Goal: Task Accomplishment & Management: Use online tool/utility

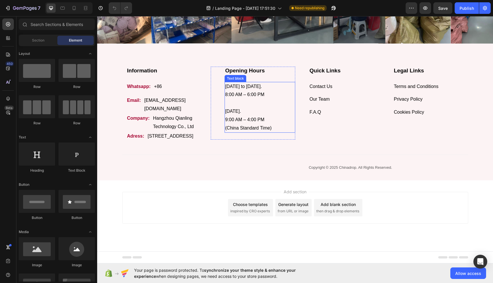
scroll to position [1896, 0]
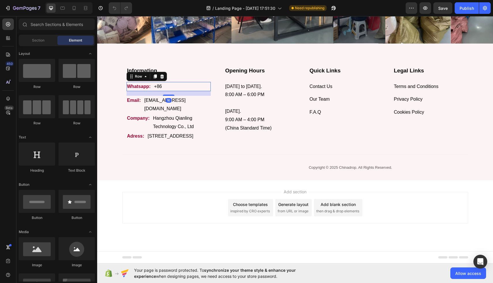
click at [186, 82] on div "Whatsapp: Text block +86 Text block Row 16" at bounding box center [169, 87] width 84 height 10
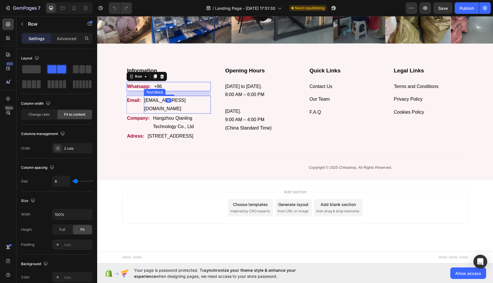
click at [180, 96] on p "[EMAIL_ADDRESS][DOMAIN_NAME]" at bounding box center [177, 104] width 66 height 17
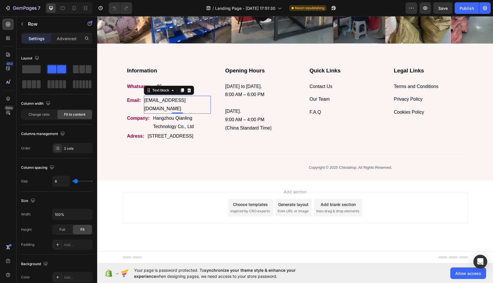
click at [193, 96] on div "Email: Text block [EMAIL_ADDRESS][DOMAIN_NAME] Text block 0 Row" at bounding box center [169, 105] width 84 height 18
click at [179, 82] on div "Whatsapp: Text block +86 Text block Row" at bounding box center [169, 87] width 84 height 10
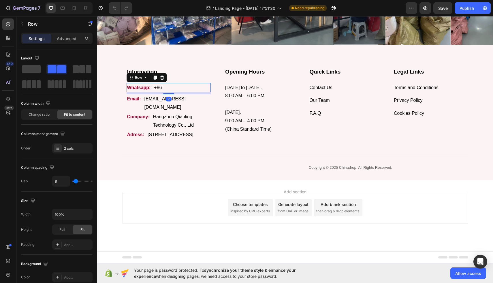
scroll to position [1891, 0]
drag, startPoint x: 170, startPoint y: 78, endPoint x: 171, endPoint y: 73, distance: 5.7
click at [171, 83] on div "Whatsapp: Text block +86 Text block Row 0" at bounding box center [169, 88] width 84 height 10
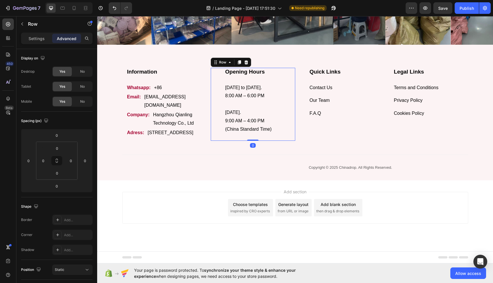
click at [219, 94] on div "Opening Hours Heading [DATE] to [DATE]. 8:00 AM – 6:00 PM [DATE]. 9:00 AM – 4:0…" at bounding box center [253, 104] width 84 height 73
click at [310, 105] on div "Quick Links Heading Contact Us Text block Our Team Text block F.A.Q Text block" at bounding box center [344, 95] width 71 height 54
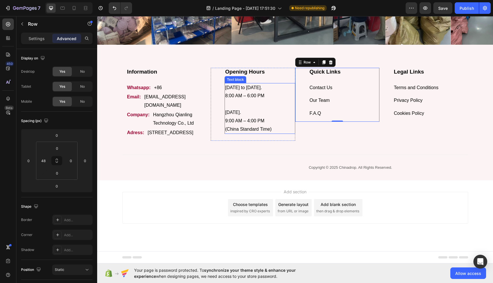
click at [265, 107] on p "[DATE]. 9:00 AM – 4:00 PM (China Standard Time)" at bounding box center [259, 116] width 69 height 33
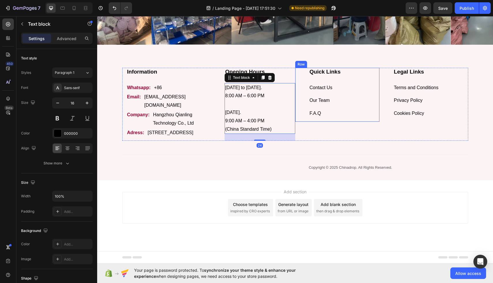
click at [315, 84] on p "Contact Us" at bounding box center [344, 88] width 69 height 8
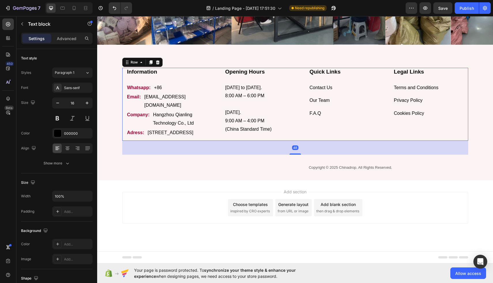
click at [269, 140] on div "Opening Hours Heading [DATE] to [DATE]. 8:00 AM – 6:00 PM [DATE]. 9:00 AM – 4:0…" at bounding box center [253, 104] width 84 height 73
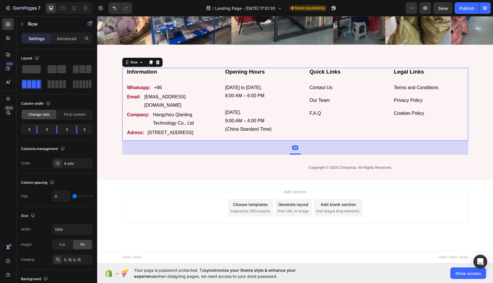
click at [266, 137] on div "Opening Hours Heading [DATE] to [DATE]. 8:00 AM – 6:00 PM [DATE]. 9:00 AM – 4:0…" at bounding box center [253, 104] width 84 height 73
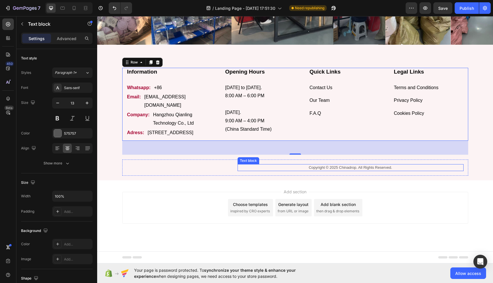
click at [296, 167] on p "Copyright © 2025 Chinadrop. All Rights Reserved." at bounding box center [350, 168] width 225 height 6
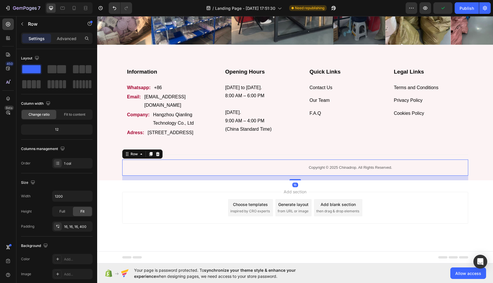
click at [219, 169] on div "Copyright © 2025 Chinadrop. All Rights Reserved. Text block Row 16" at bounding box center [295, 167] width 346 height 16
click at [90, 197] on button "button" at bounding box center [87, 196] width 10 height 10
click at [62, 225] on div "Full 100%" at bounding box center [66, 221] width 47 height 11
type input "100%"
click at [291, 171] on div "Copyright © 2025 Chinadrop. All Rights Reserved. Text block Row 16" at bounding box center [295, 167] width 396 height 16
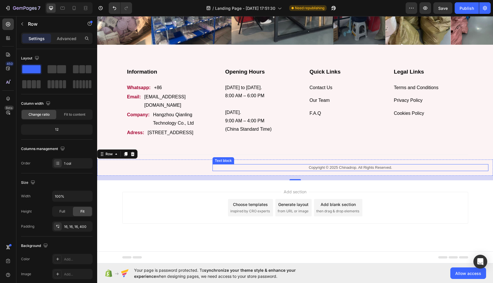
click at [310, 167] on p "Copyright © 2025 Chinadrop. All Rights Reserved." at bounding box center [350, 168] width 275 height 6
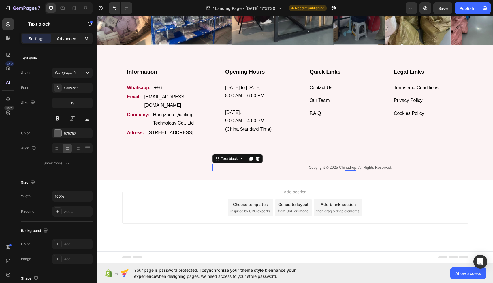
click at [70, 36] on p "Advanced" at bounding box center [67, 38] width 20 height 6
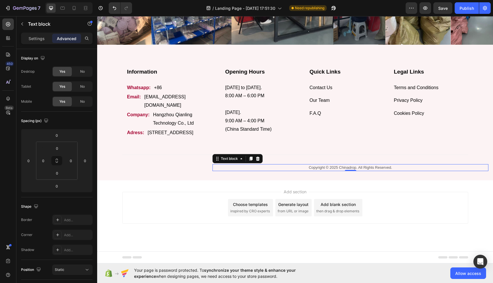
click at [39, 33] on div "Settings Advanced" at bounding box center [56, 39] width 71 height 12
click at [38, 42] on div "Settings" at bounding box center [36, 38] width 29 height 9
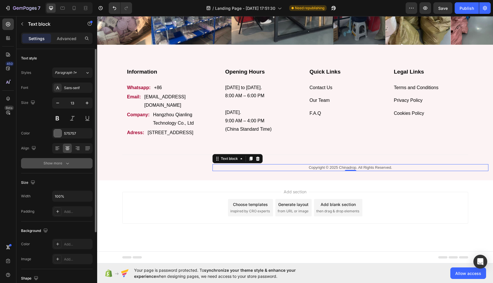
click at [67, 165] on icon "button" at bounding box center [68, 163] width 6 height 6
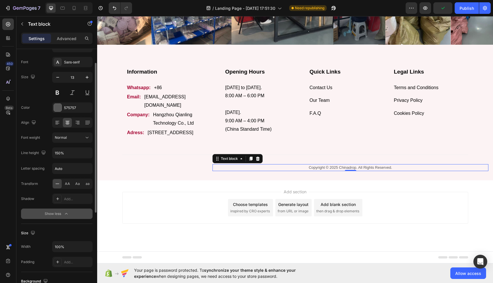
scroll to position [22, 0]
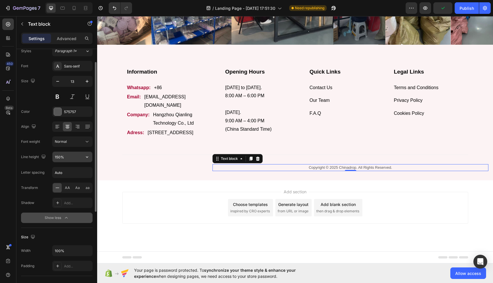
click at [67, 158] on input "150%" at bounding box center [72, 157] width 40 height 10
click at [90, 159] on icon "button" at bounding box center [87, 157] width 6 height 6
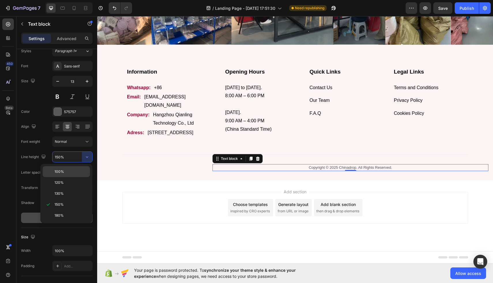
click at [75, 177] on div "100%" at bounding box center [66, 182] width 47 height 11
type input "100%"
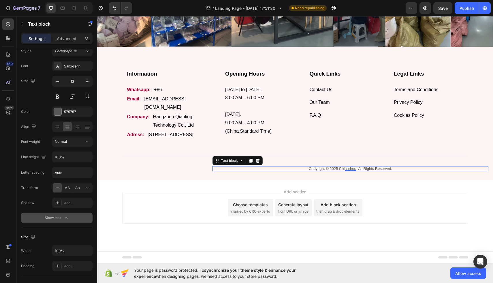
scroll to position [1890, 0]
click at [70, 170] on input "Auto" at bounding box center [72, 172] width 40 height 10
click at [71, 145] on button "Normal" at bounding box center [72, 141] width 40 height 10
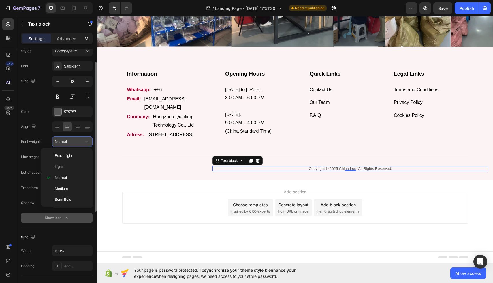
click at [71, 145] on button "Normal" at bounding box center [72, 141] width 40 height 10
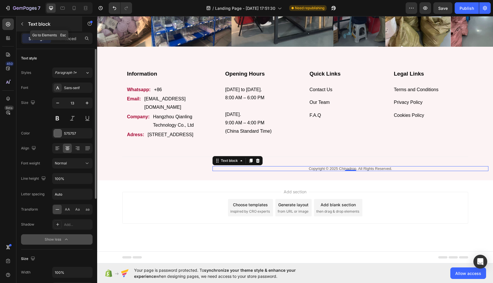
click at [68, 20] on p "Text block" at bounding box center [52, 23] width 49 height 7
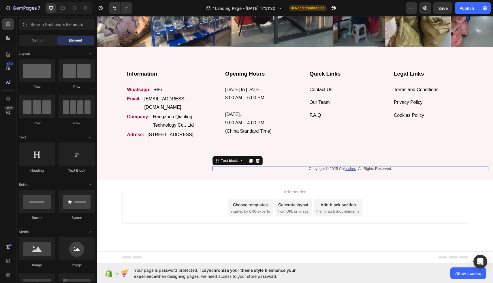
click at [227, 167] on p "Copyright © 2025 Chinadrop. All Rights Reserved." at bounding box center [350, 169] width 275 height 4
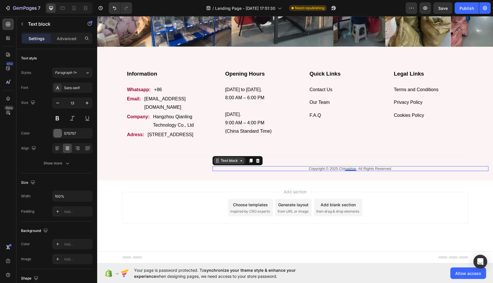
click at [228, 163] on div "Text block" at bounding box center [229, 160] width 19 height 5
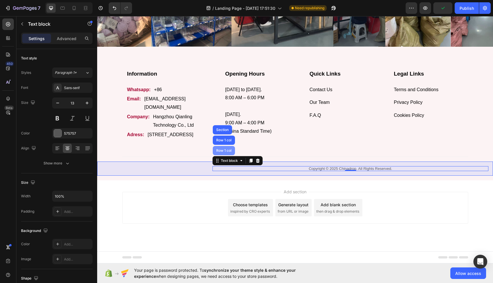
click at [226, 151] on div "Row 1 col" at bounding box center [224, 150] width 18 height 3
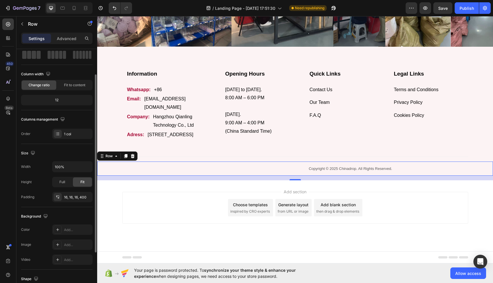
scroll to position [35, 0]
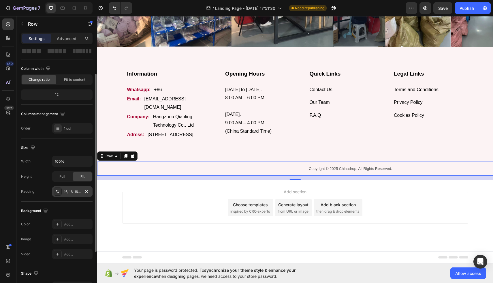
click at [78, 189] on div "16, 16, 16, 400" at bounding box center [72, 191] width 17 height 5
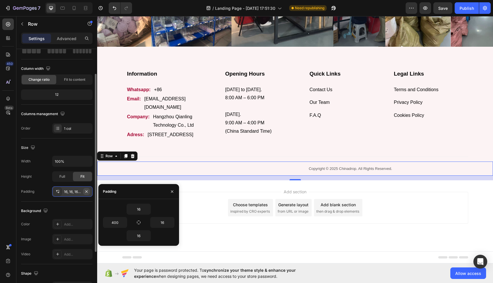
click at [88, 192] on icon "button" at bounding box center [86, 191] width 5 height 5
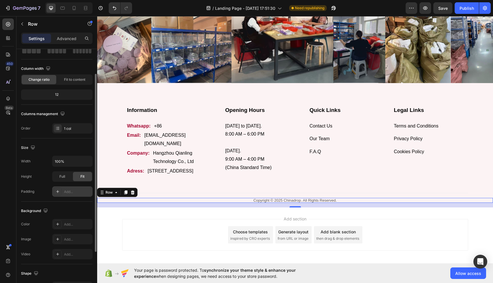
scroll to position [1838, 0]
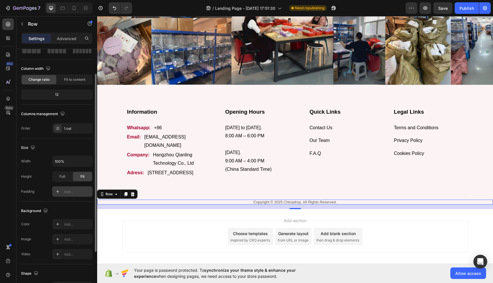
click at [324, 205] on div "Information Heading Whatsapp: Text block +86 Text block Row Email: Text block […" at bounding box center [295, 158] width 396 height 101
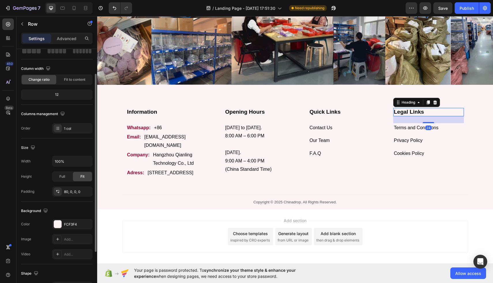
click at [461, 115] on h3 "Legal Links" at bounding box center [428, 112] width 71 height 8
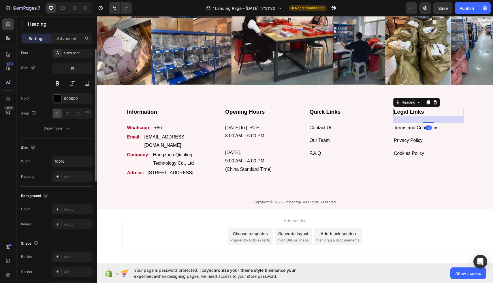
scroll to position [0, 0]
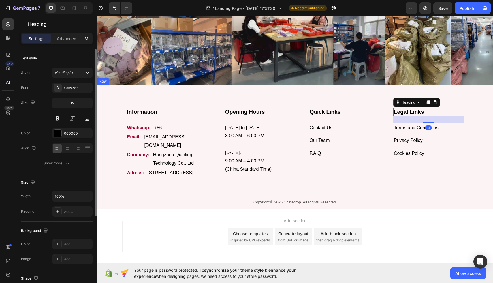
click at [481, 115] on div "Information Heading Whatsapp: Text block +86 Text block Row Email: Text block […" at bounding box center [295, 158] width 396 height 101
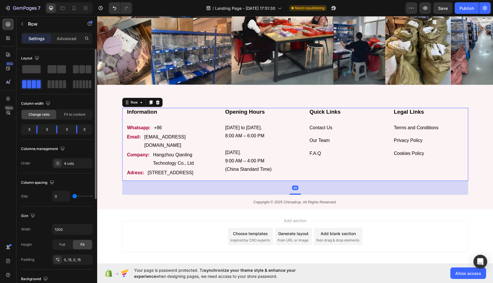
click at [452, 177] on div "Legal Links Heading Terms and Conditions Text block Privacy Policy Text block C…" at bounding box center [421, 144] width 84 height 73
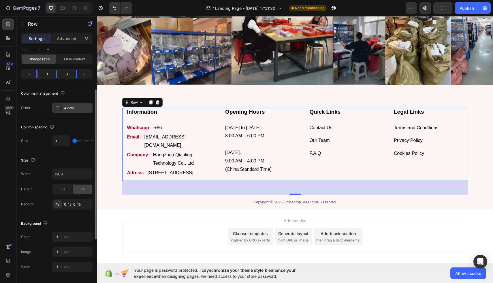
scroll to position [63, 0]
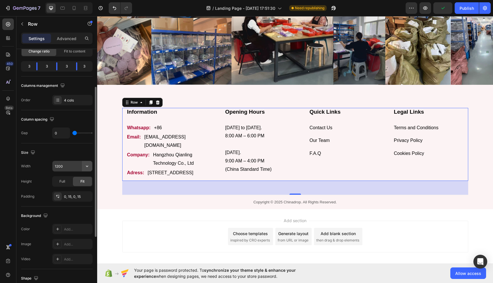
click at [84, 167] on icon "button" at bounding box center [87, 166] width 6 height 6
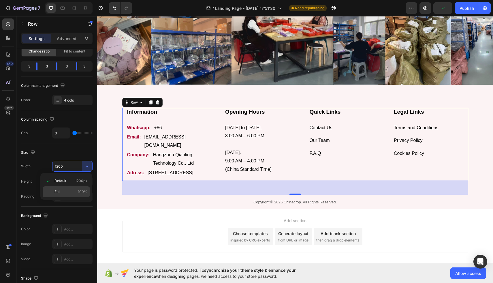
click at [65, 191] on p "Full 100%" at bounding box center [70, 191] width 33 height 5
type input "100%"
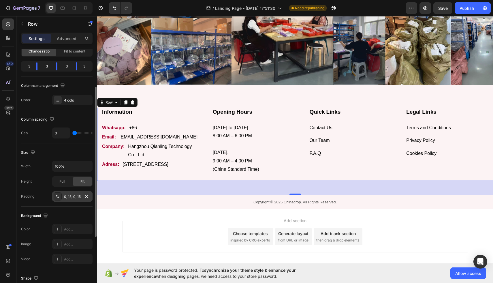
click at [72, 197] on div "0, 15, 0, 15" at bounding box center [72, 196] width 17 height 5
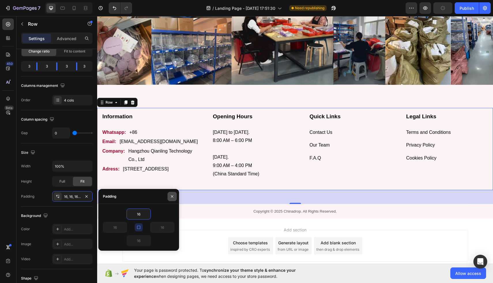
click at [174, 195] on icon "button" at bounding box center [172, 196] width 5 height 5
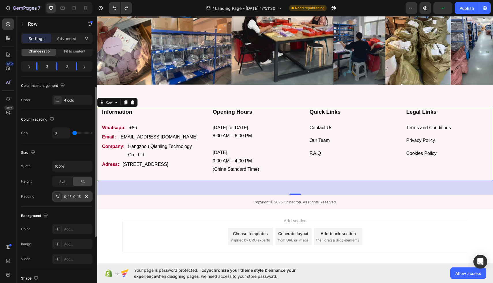
click at [70, 195] on div "0, 15, 0, 15" at bounding box center [72, 196] width 17 height 5
type input "16"
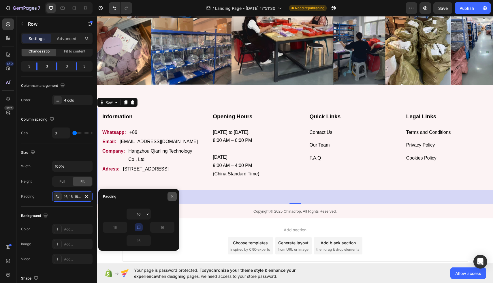
click at [171, 200] on button "button" at bounding box center [171, 196] width 9 height 9
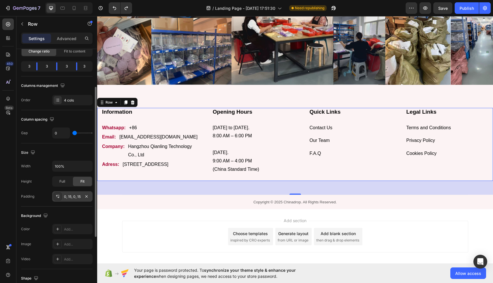
click at [59, 196] on icon at bounding box center [59, 196] width 0 height 1
type input "16"
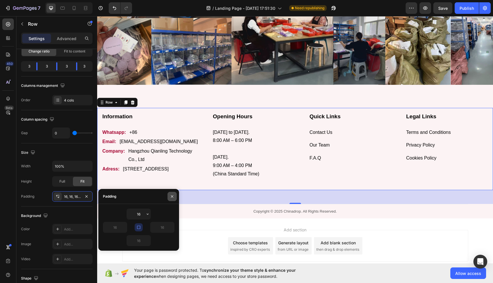
click at [171, 193] on button "button" at bounding box center [171, 196] width 9 height 9
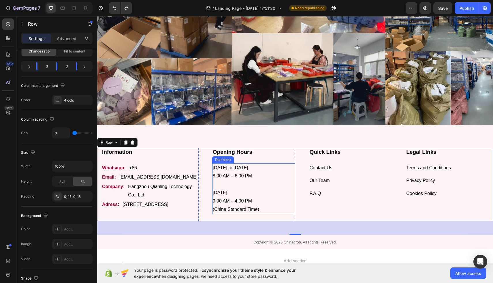
scroll to position [1794, 0]
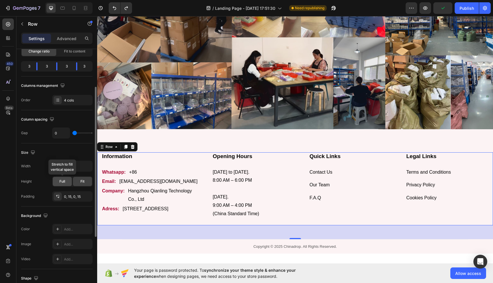
click at [62, 179] on span "Full" at bounding box center [62, 181] width 6 height 5
click at [95, 181] on div at bounding box center [94, 162] width 3 height 150
click at [82, 181] on span "Fit" at bounding box center [82, 181] width 4 height 5
click at [88, 165] on icon "button" at bounding box center [87, 166] width 6 height 6
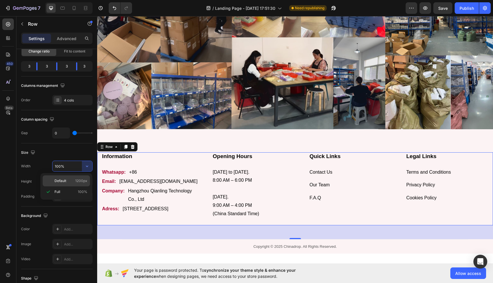
click at [70, 183] on p "Default 1200px" at bounding box center [70, 180] width 33 height 5
type input "1200"
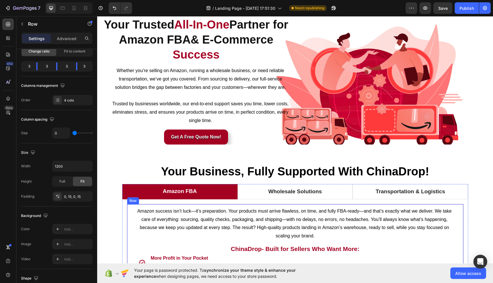
scroll to position [0, 0]
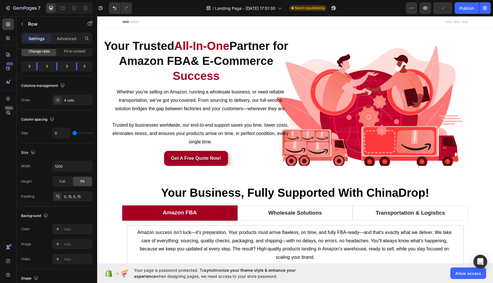
click at [135, 22] on icon at bounding box center [134, 22] width 9 height 2
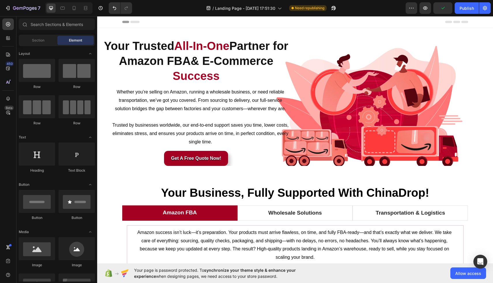
click at [129, 21] on icon at bounding box center [130, 22] width 17 height 2
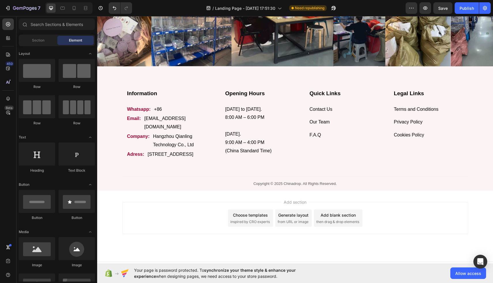
scroll to position [1881, 0]
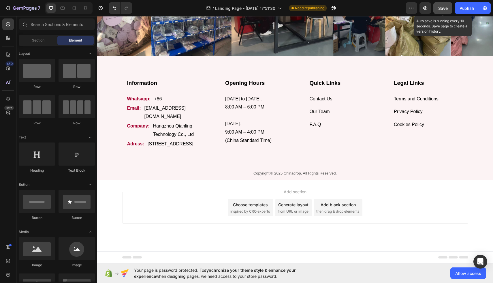
click at [447, 11] on button "Save" at bounding box center [442, 8] width 19 height 12
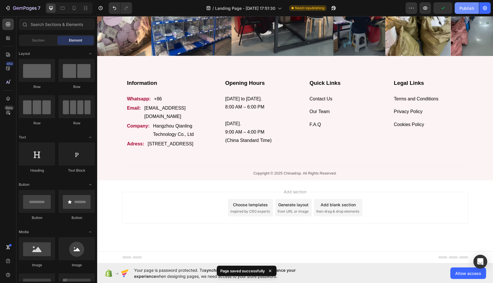
click at [472, 12] on button "Publish" at bounding box center [466, 8] width 24 height 12
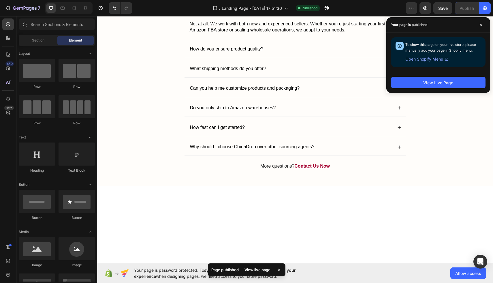
scroll to position [1479, 0]
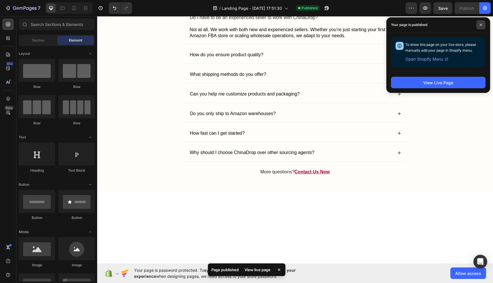
click at [479, 23] on span at bounding box center [480, 24] width 9 height 9
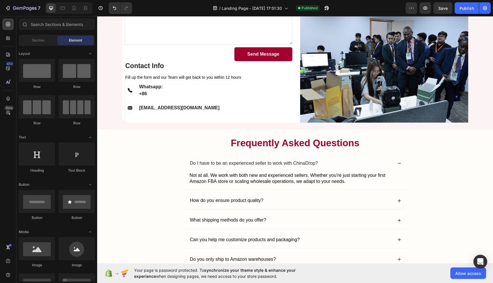
scroll to position [1347, 0]
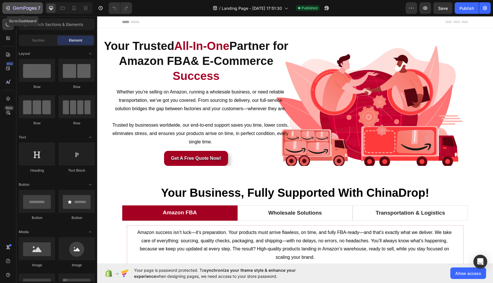
click at [10, 10] on icon "button" at bounding box center [8, 8] width 6 height 6
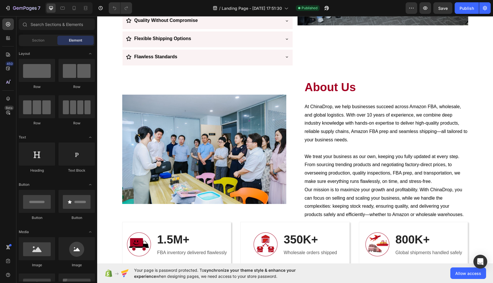
scroll to position [950, 0]
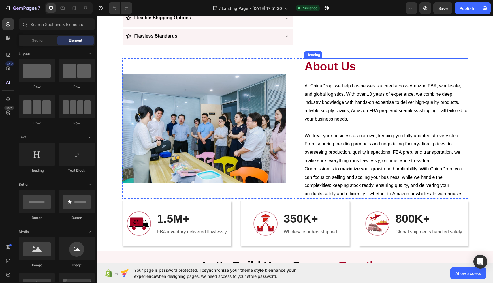
click at [348, 73] on h2 "About Us" at bounding box center [386, 66] width 164 height 16
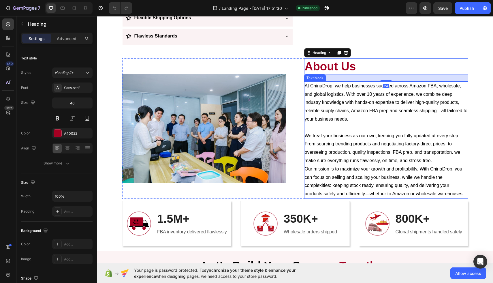
click at [340, 90] on p "At ChinaDrop, we help businesses succeed across Amazon FBA, wholesale, and glob…" at bounding box center [386, 107] width 163 height 50
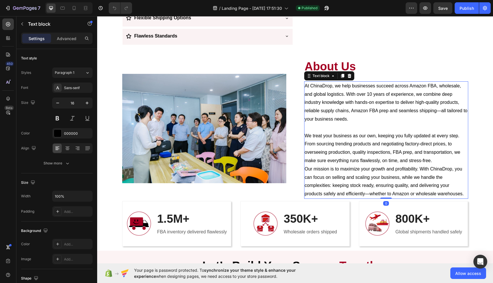
click at [340, 90] on p "At ChinaDrop, we help businesses succeed across Amazon FBA, wholesale, and glob…" at bounding box center [386, 107] width 163 height 50
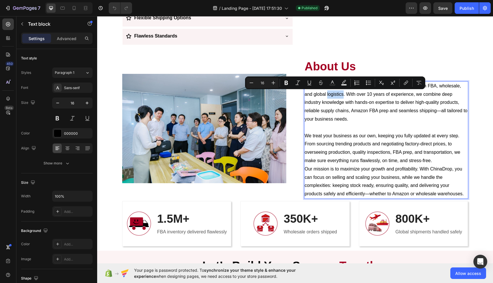
click at [340, 90] on p "At ChinaDrop, we help businesses succeed across Amazon FBA, wholesale, and glob…" at bounding box center [386, 107] width 163 height 50
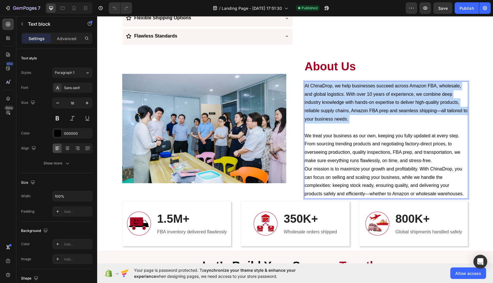
click at [340, 90] on p "At ChinaDrop, we help businesses succeed across Amazon FBA, wholesale, and glob…" at bounding box center [386, 107] width 163 height 50
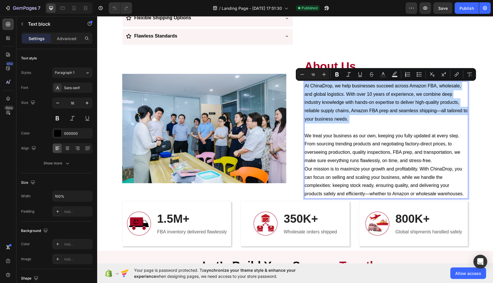
click at [350, 118] on p "At ChinaDrop, we help businesses succeed across Amazon FBA, wholesale, and glob…" at bounding box center [386, 107] width 163 height 50
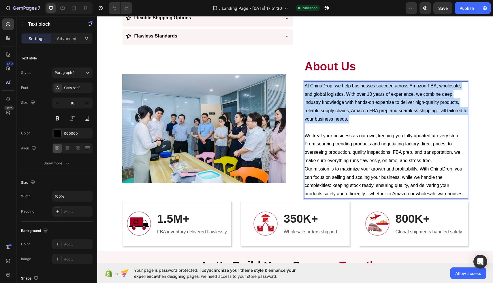
click at [350, 118] on p "At ChinaDrop, we help businesses succeed across Amazon FBA, wholesale, and glob…" at bounding box center [386, 107] width 163 height 50
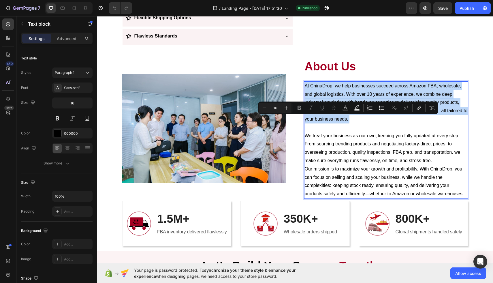
click at [350, 118] on p "At ChinaDrop, we help businesses succeed across Amazon FBA, wholesale, and glob…" at bounding box center [386, 107] width 163 height 50
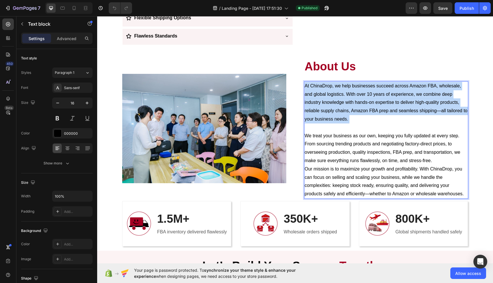
click at [350, 118] on p "At ChinaDrop, we help businesses succeed across Amazon FBA, wholesale, and glob…" at bounding box center [386, 107] width 163 height 50
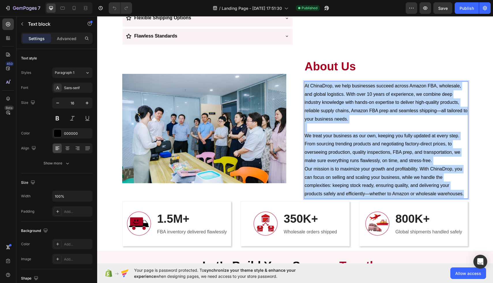
copy div "At ChinaDrop, we help businesses succeed across Amazon FBA, wholesale, and glob…"
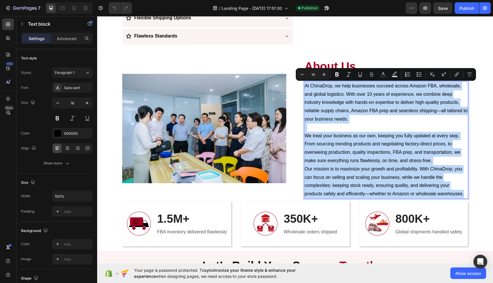
click at [344, 96] on p "At ChinaDrop, we help businesses succeed across Amazon FBA, wholesale, and glob…" at bounding box center [386, 107] width 163 height 50
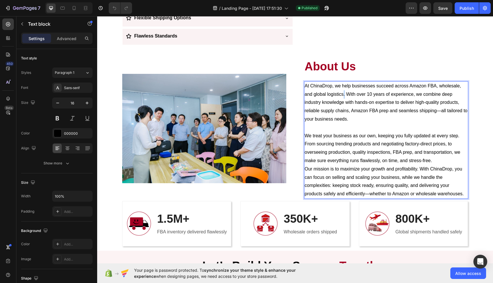
click at [344, 96] on p "At ChinaDrop, we help businesses succeed across Amazon FBA, wholesale, and glob…" at bounding box center [386, 107] width 163 height 50
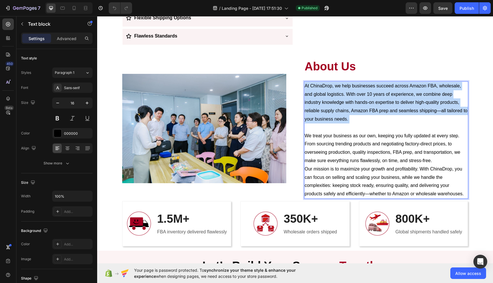
click at [344, 96] on p "At ChinaDrop, we help businesses succeed across Amazon FBA, wholesale, and glob…" at bounding box center [386, 107] width 163 height 50
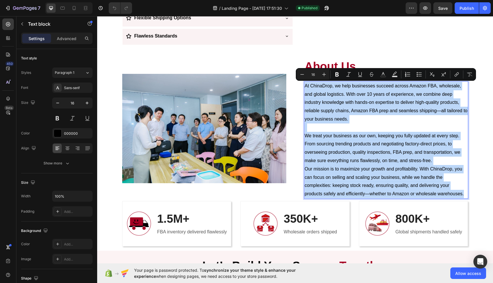
copy div "At ChinaDrop, we help businesses succeed across Amazon FBA, wholesale, and glob…"
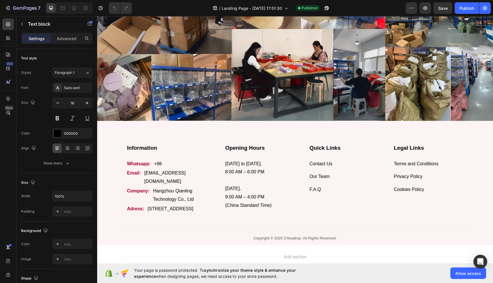
scroll to position [1861, 0]
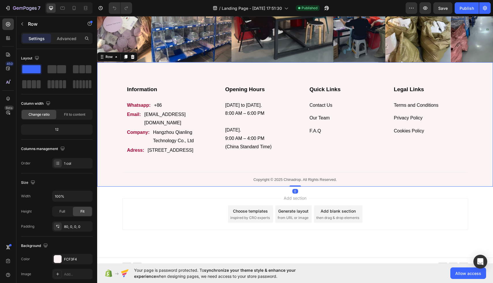
click at [104, 78] on div "Information Heading Whatsapp: Text block +86 Text block Row Email: Text block s…" at bounding box center [295, 124] width 396 height 124
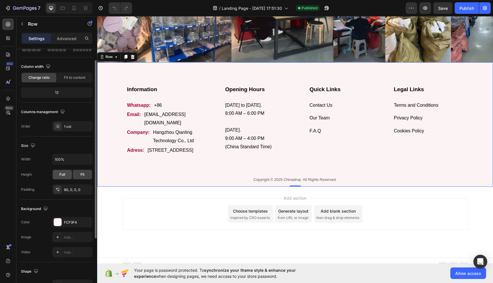
scroll to position [50, 0]
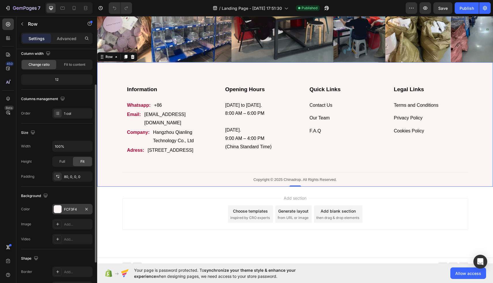
click at [65, 207] on div "FCF3F4" at bounding box center [72, 209] width 17 height 5
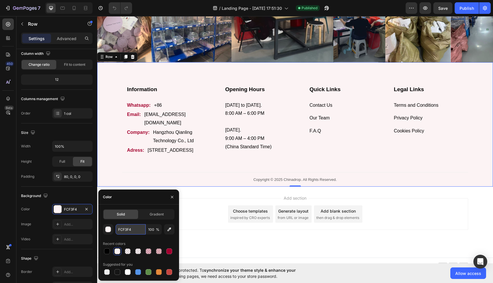
click at [127, 230] on input "FCF3F4" at bounding box center [131, 229] width 30 height 10
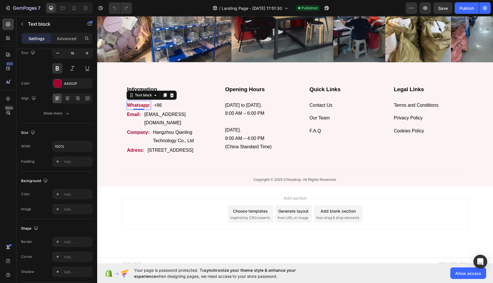
click at [133, 105] on p "Whatsapp:" at bounding box center [139, 105] width 24 height 8
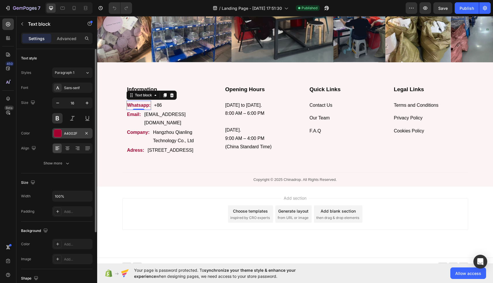
click at [64, 132] on div "A4002F" at bounding box center [72, 133] width 17 height 5
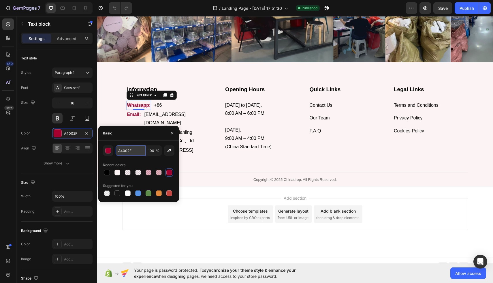
click at [124, 150] on input "A4002F" at bounding box center [131, 150] width 30 height 10
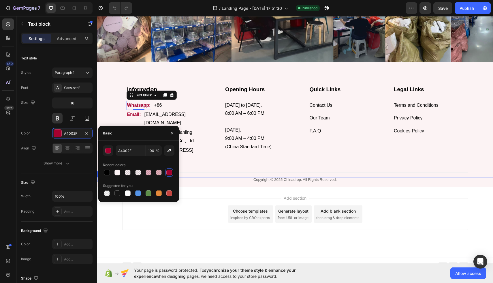
click at [279, 181] on p "Copyright © 2025 Chinadrop. All Rights Reserved." at bounding box center [295, 180] width 395 height 4
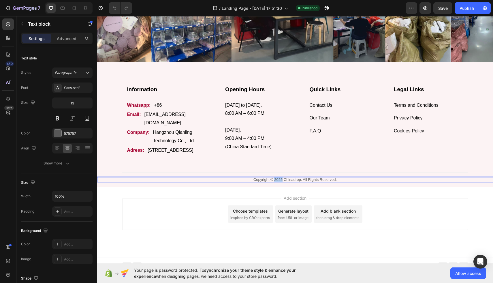
click at [279, 181] on p "Copyright © 2025 Chinadrop. All Rights Reserved." at bounding box center [295, 180] width 395 height 4
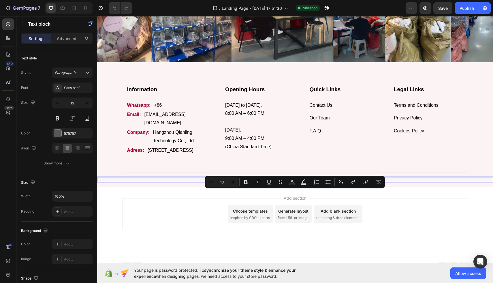
copy p "Copyright © 2025 Chinadrop. All Rights Reserved."
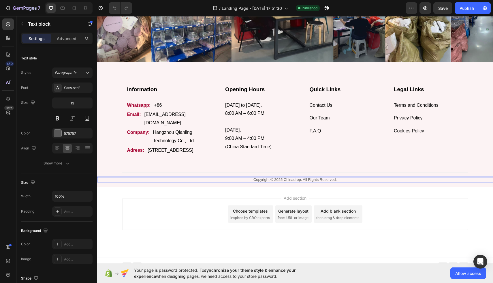
click at [286, 181] on p "Copyright © 2025 Chinadrop. All Rights Reserved." at bounding box center [295, 180] width 395 height 4
copy p "Copyright © 2025 Chinadrop. All Rights Reserved."
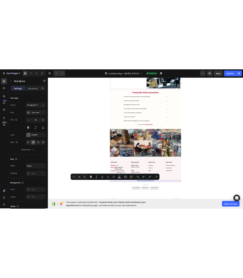
scroll to position [1493, 0]
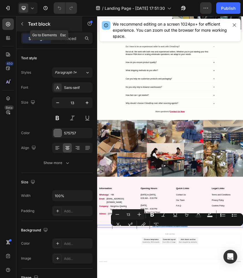
click at [23, 25] on icon "button" at bounding box center [22, 23] width 2 height 3
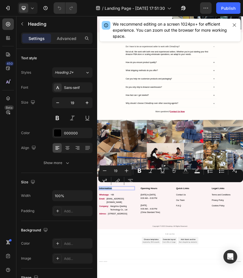
copy p "Information"
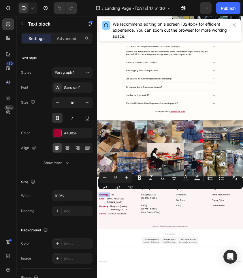
copy p "Whatsapp:"
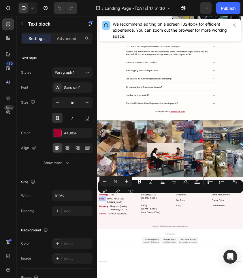
copy p "Email:"
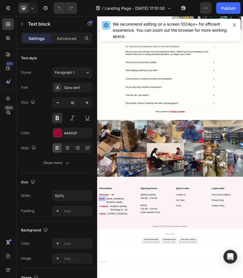
copy p "Company:"
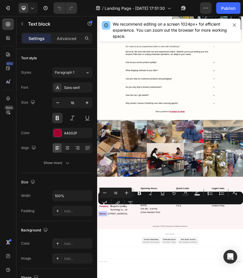
copy p "Adress:"
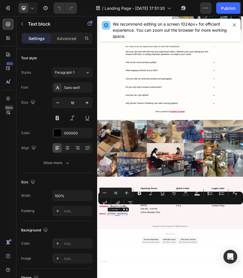
copy p "[STREET_ADDRESS]"
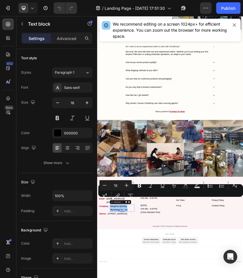
click at [111, 191] on div "Minus 16 Plus Bold Italic Underline Strikethrough Text Color Text Background Co…" at bounding box center [170, 190] width 142 height 21
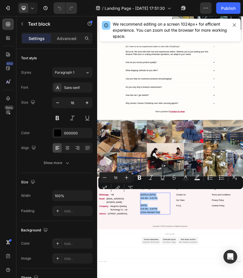
click at [180, 184] on div "Minus 16 Plus Bold Italic Underline Strikethrough Text Color Text Background Co…" at bounding box center [170, 183] width 142 height 21
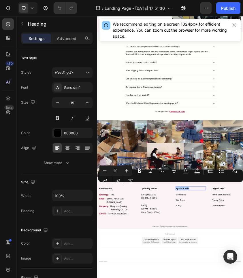
click at [216, 185] on div "Minus 19 Plus Bold Italic Underline Strikethrough Text Color Text Background Co…" at bounding box center [170, 176] width 142 height 21
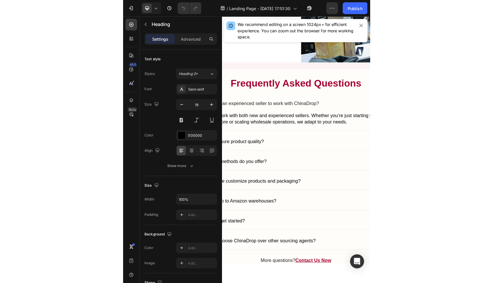
scroll to position [1442, 0]
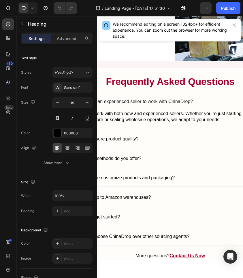
type input "16"
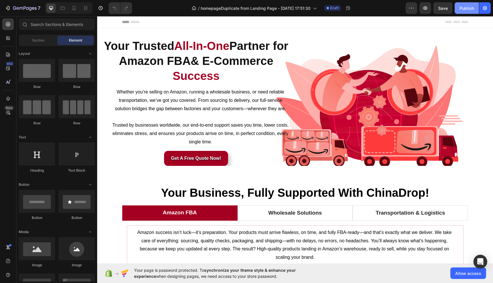
click at [465, 4] on button "Publish" at bounding box center [466, 8] width 24 height 12
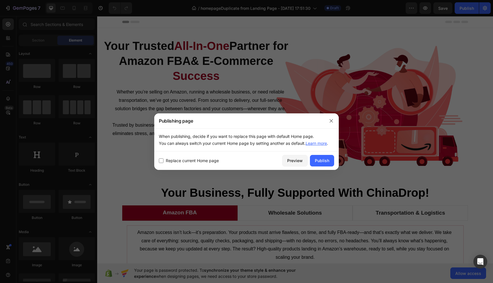
click at [185, 162] on span "Replace current Home page" at bounding box center [192, 160] width 53 height 7
checkbox input "true"
click at [328, 161] on div "Publish" at bounding box center [322, 160] width 14 height 6
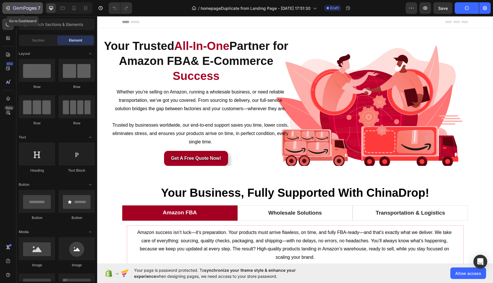
click at [12, 11] on div "7" at bounding box center [22, 8] width 35 height 7
